Goal: Register for event/course

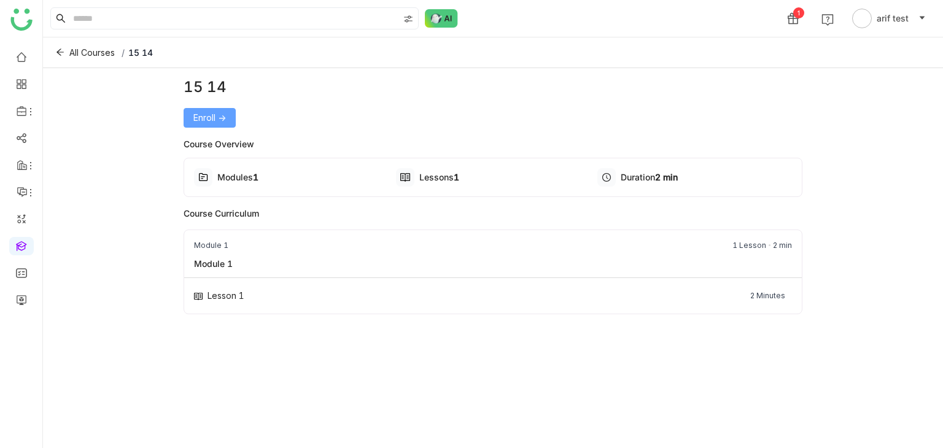
click at [203, 120] on span "Enroll ->" at bounding box center [209, 118] width 33 height 14
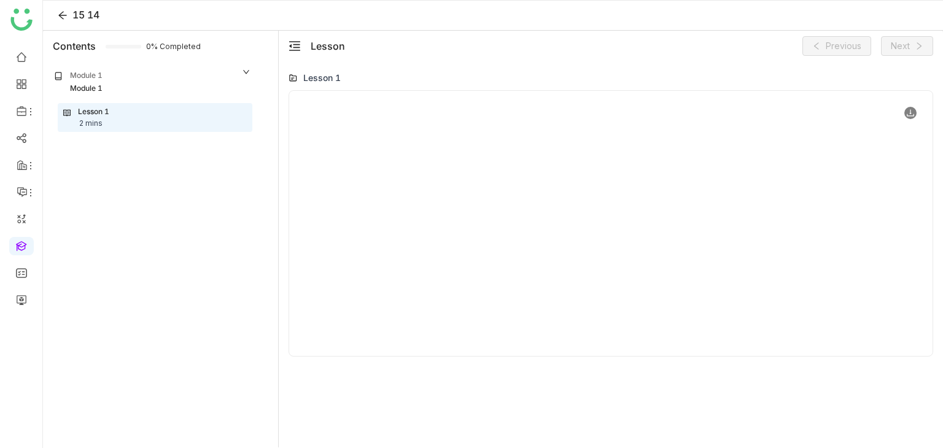
click at [914, 114] on icon at bounding box center [910, 113] width 9 height 9
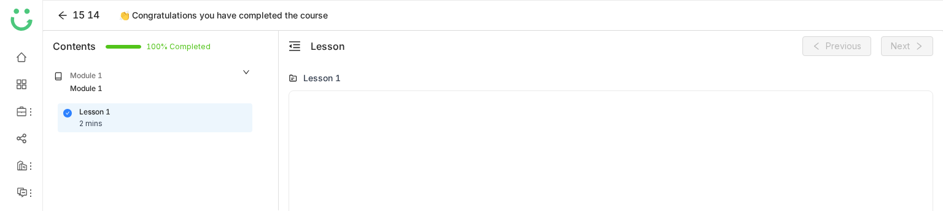
drag, startPoint x: 347, startPoint y: 138, endPoint x: 370, endPoint y: 306, distance: 169.7
click at [370, 211] on html "15 14 👏 Congratulations you have completed the course Contents 100% Completed M…" at bounding box center [471, 105] width 943 height 211
